Goal: Information Seeking & Learning: Learn about a topic

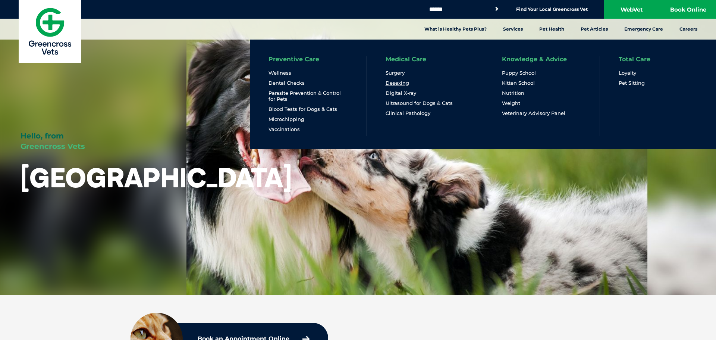
click at [392, 84] on link "Desexing" at bounding box center [397, 83] width 23 height 6
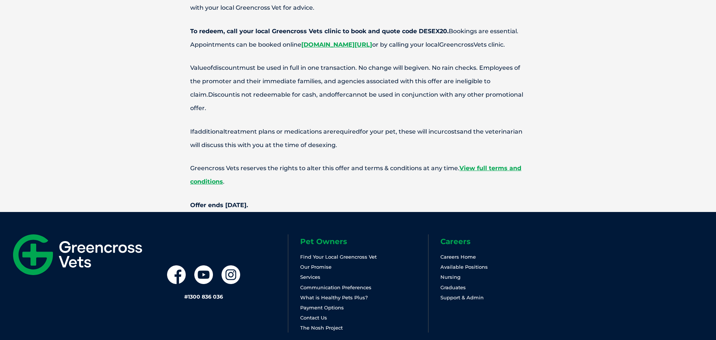
scroll to position [3008, 0]
